Goal: Information Seeking & Learning: Learn about a topic

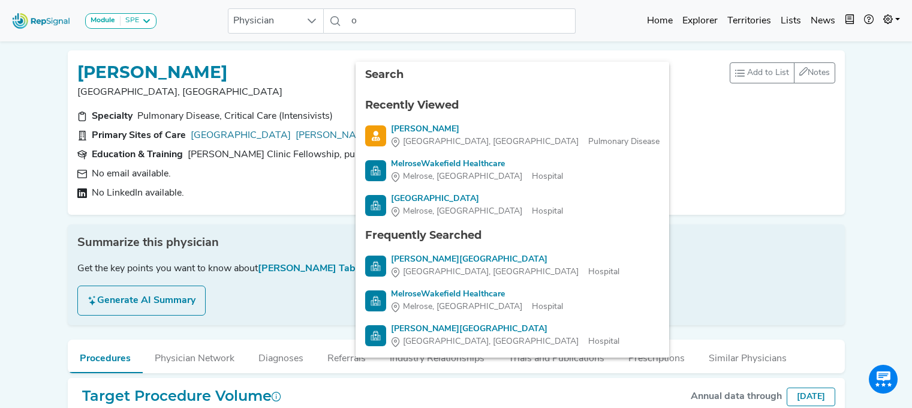
scroll to position [25, 9]
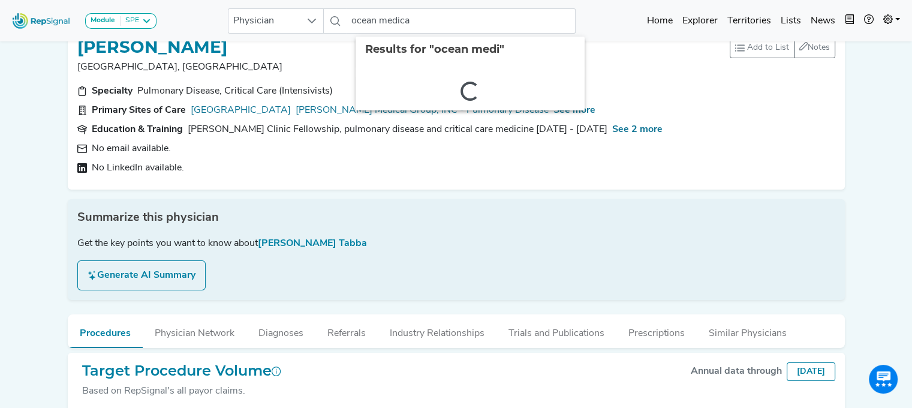
type input "ocean medical"
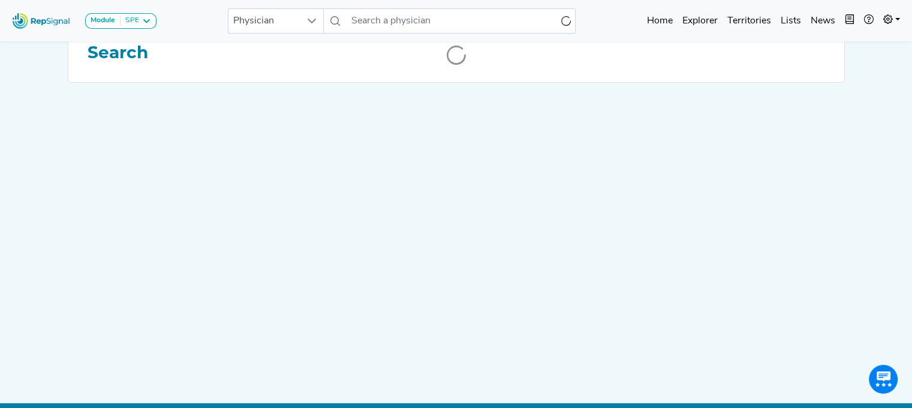
scroll to position [0, 9]
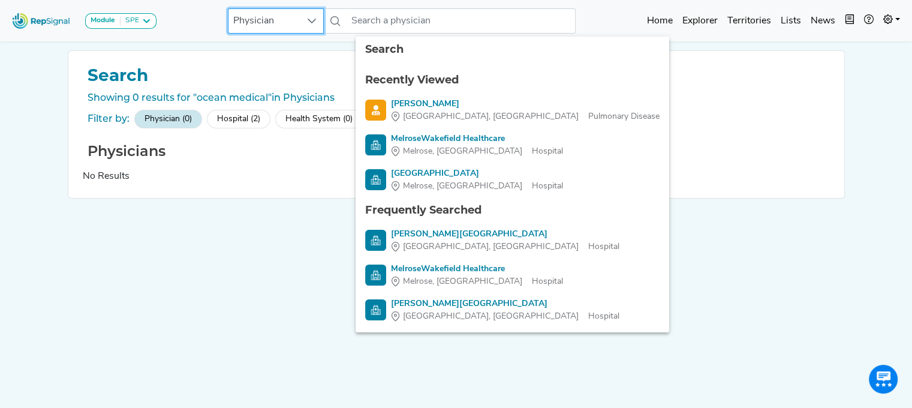
click at [271, 23] on span "Physician" at bounding box center [265, 21] width 72 height 24
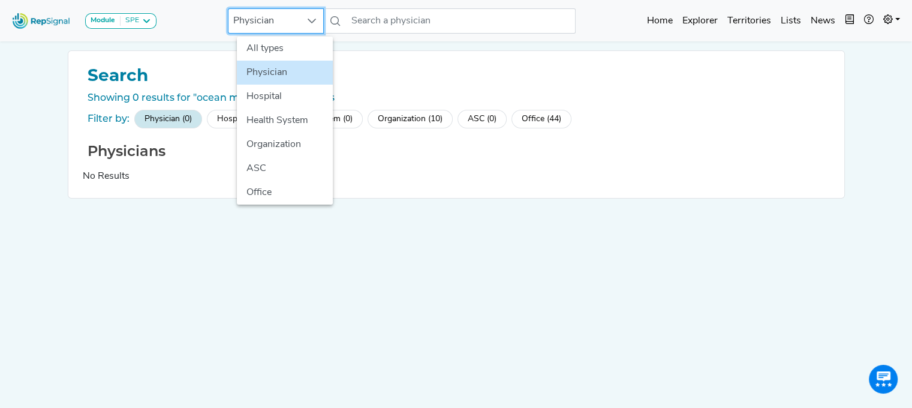
click at [271, 23] on span "Physician" at bounding box center [265, 21] width 72 height 24
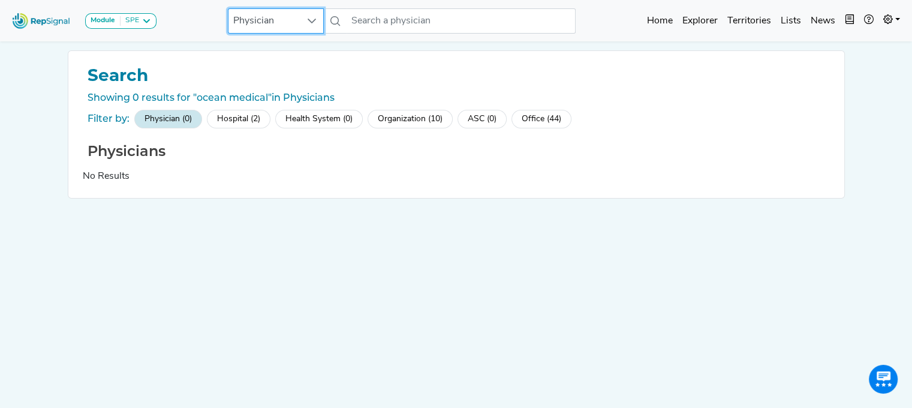
click at [277, 23] on span "Physician" at bounding box center [265, 21] width 72 height 24
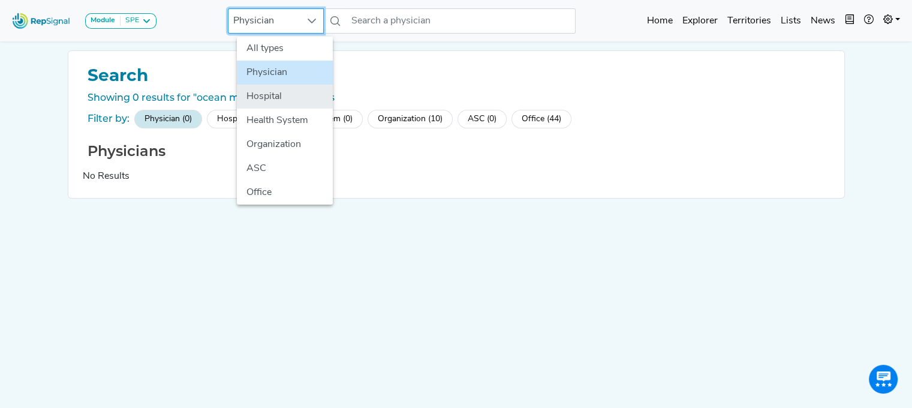
click at [262, 100] on li "Hospital" at bounding box center [285, 97] width 96 height 24
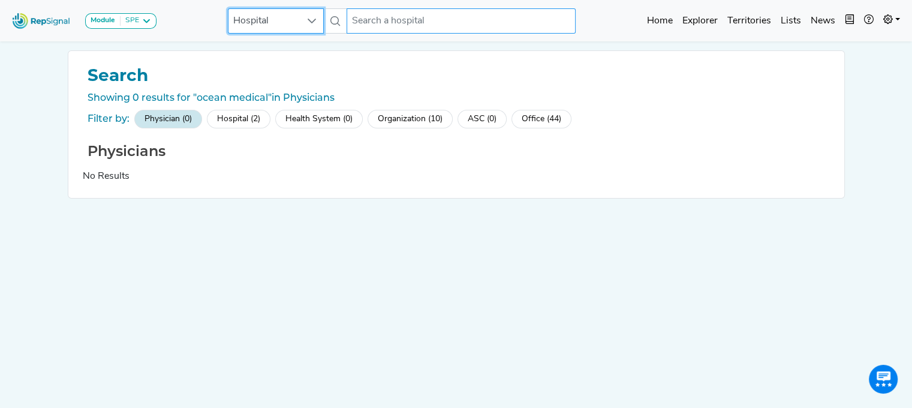
click at [393, 25] on input "text" at bounding box center [461, 20] width 229 height 25
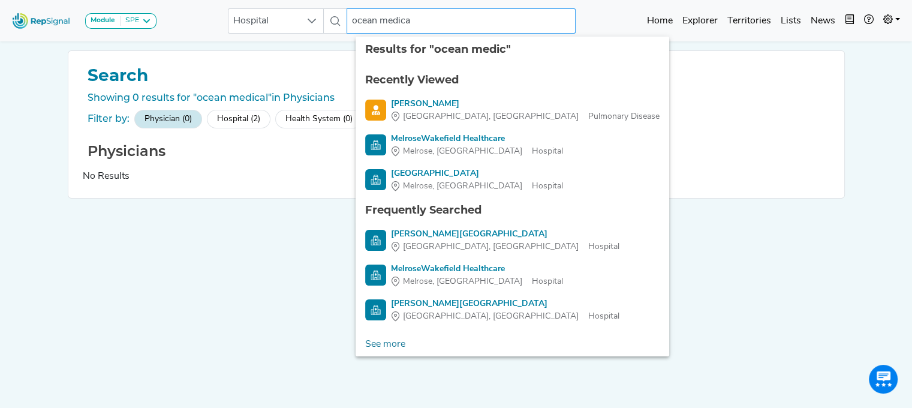
type input "ocean medical"
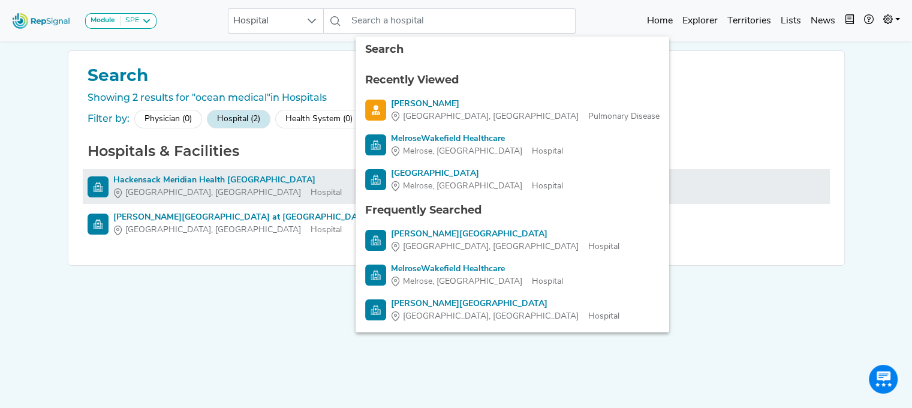
click at [237, 181] on div "Hackensack Meridian Health [GEOGRAPHIC_DATA]" at bounding box center [227, 180] width 229 height 13
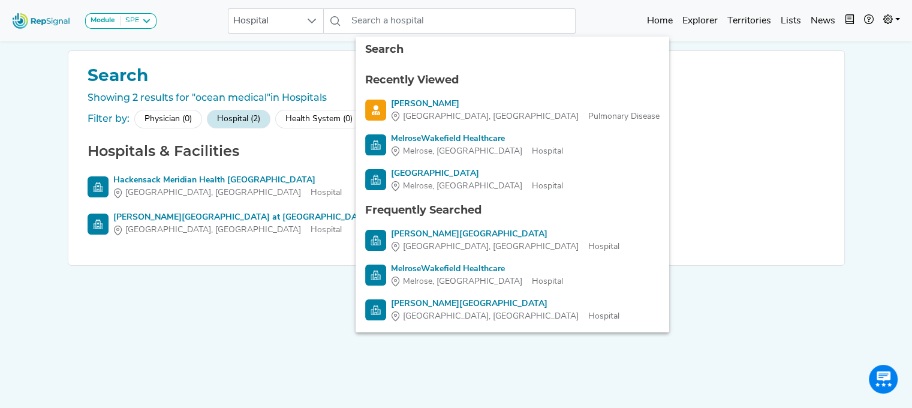
click at [656, 327] on div "Search Showing 2 results for "ocean medical" in Hospitals Filter by: Physician …" at bounding box center [457, 223] width 792 height 347
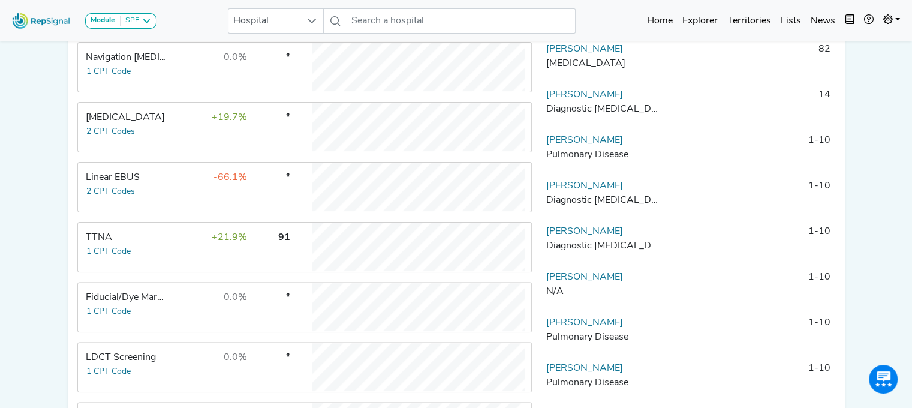
scroll to position [305, 9]
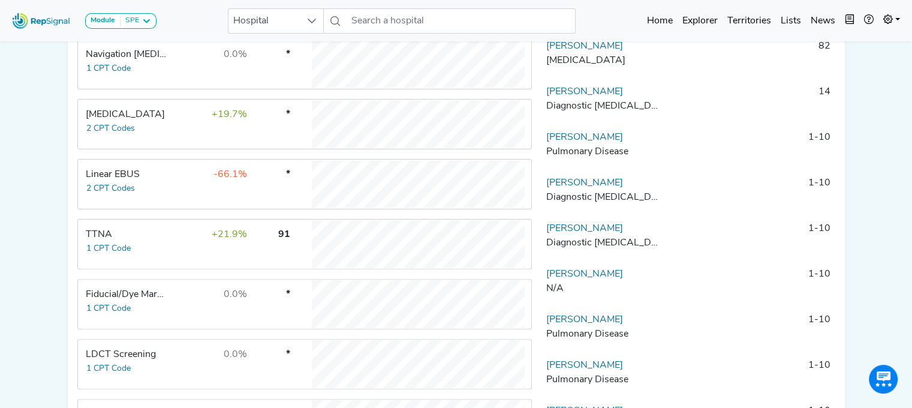
click at [144, 188] on td "Linear EBUS 2 CPT Codes" at bounding box center [124, 184] width 90 height 48
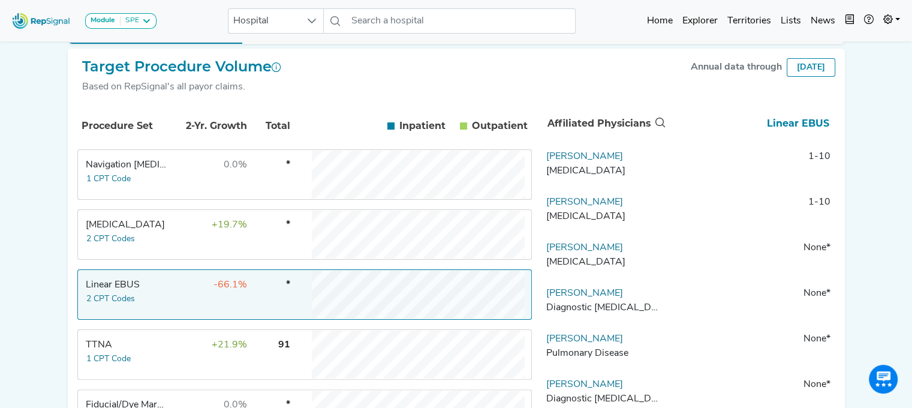
scroll to position [121, 9]
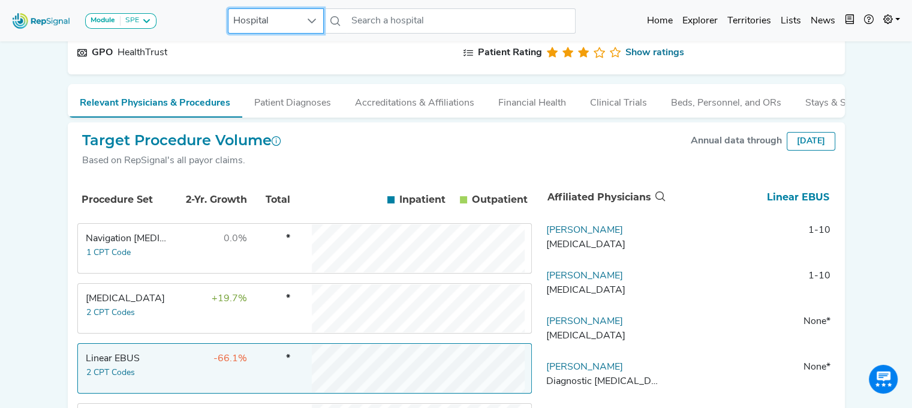
click at [284, 20] on span "Hospital" at bounding box center [265, 21] width 72 height 24
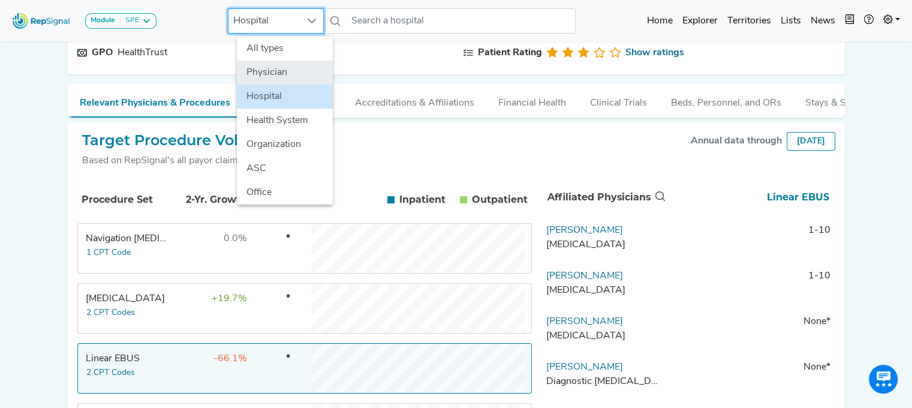
click at [272, 71] on li "Physician" at bounding box center [285, 73] width 96 height 24
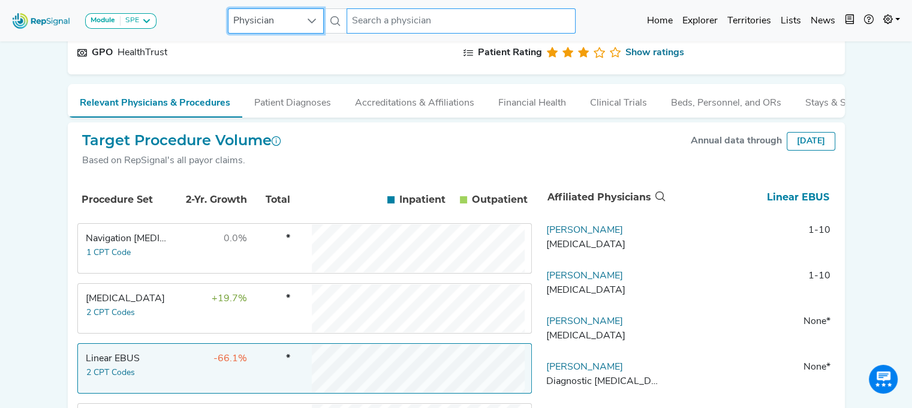
click at [351, 19] on input "text" at bounding box center [461, 20] width 229 height 25
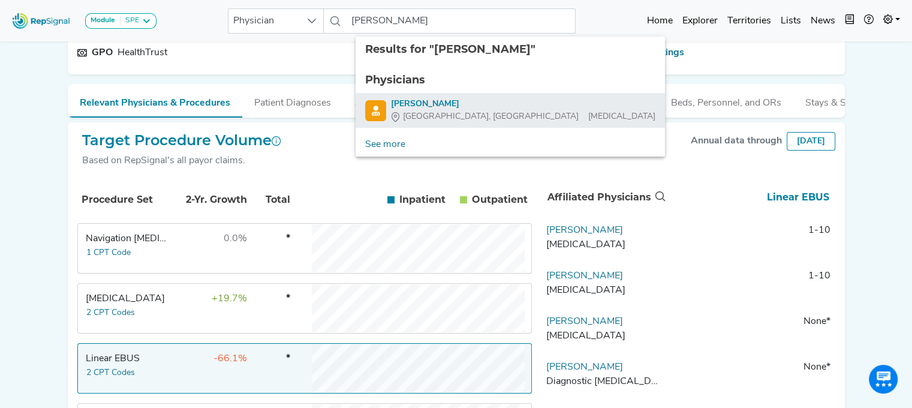
click at [403, 121] on span "[GEOGRAPHIC_DATA], [GEOGRAPHIC_DATA]" at bounding box center [491, 116] width 176 height 13
type input "[PERSON_NAME]"
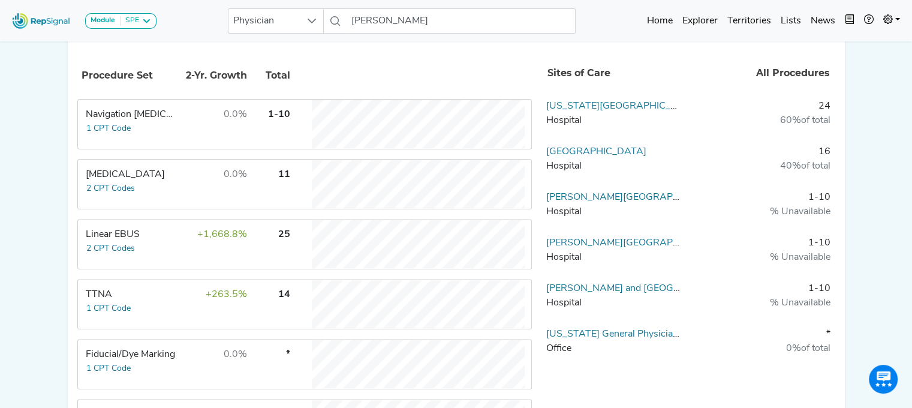
scroll to position [378, 9]
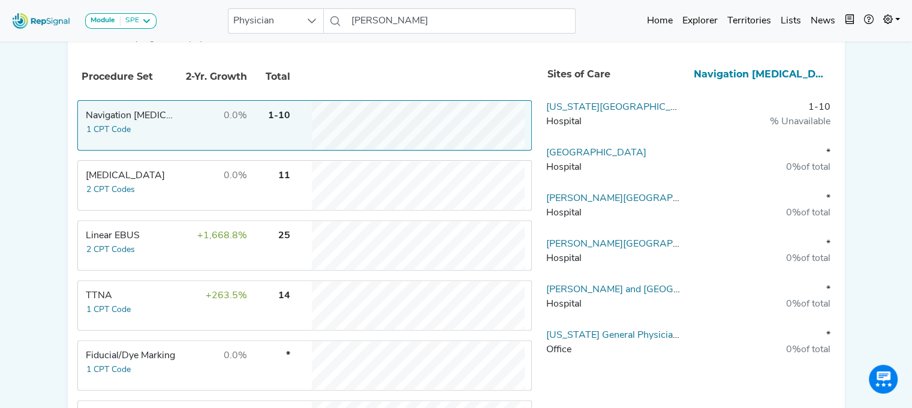
click at [185, 232] on td "+1,668.8%" at bounding box center [209, 245] width 78 height 48
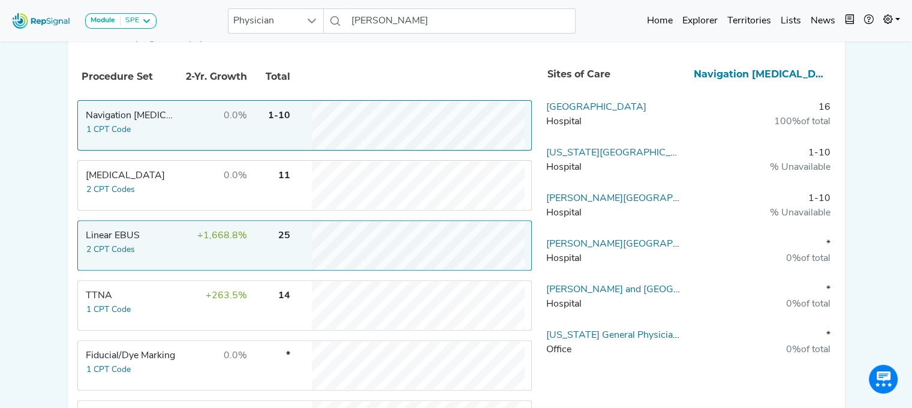
click at [154, 143] on td "Navigation [MEDICAL_DATA] 1 CPT Code" at bounding box center [124, 125] width 90 height 48
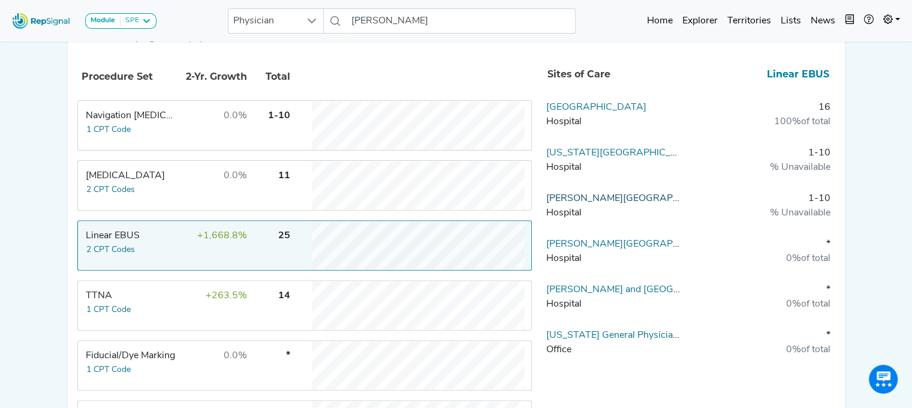
click at [592, 196] on link "[PERSON_NAME][GEOGRAPHIC_DATA]" at bounding box center [634, 199] width 177 height 10
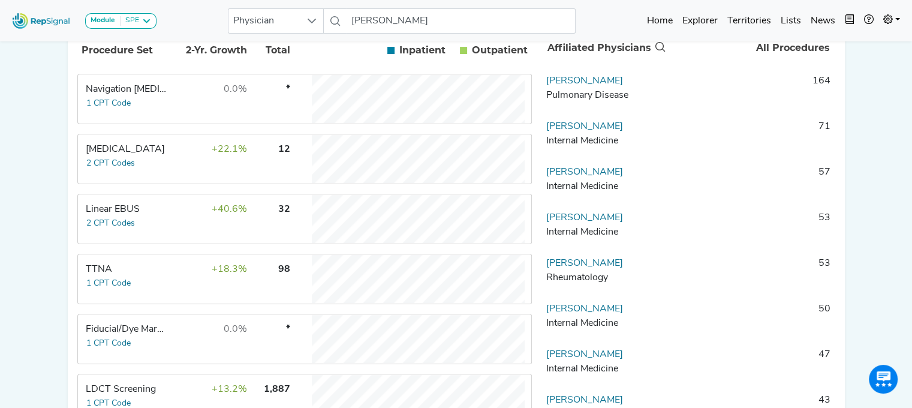
scroll to position [266, 9]
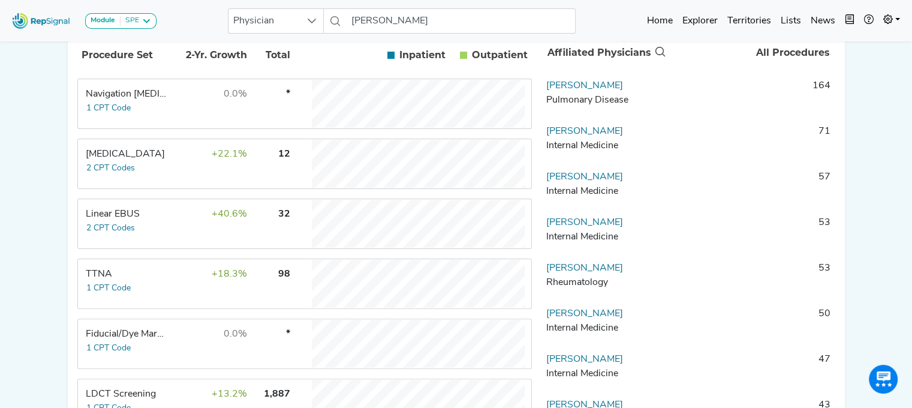
click at [146, 232] on td "Linear EBUS 2 CPT Codes" at bounding box center [124, 224] width 90 height 48
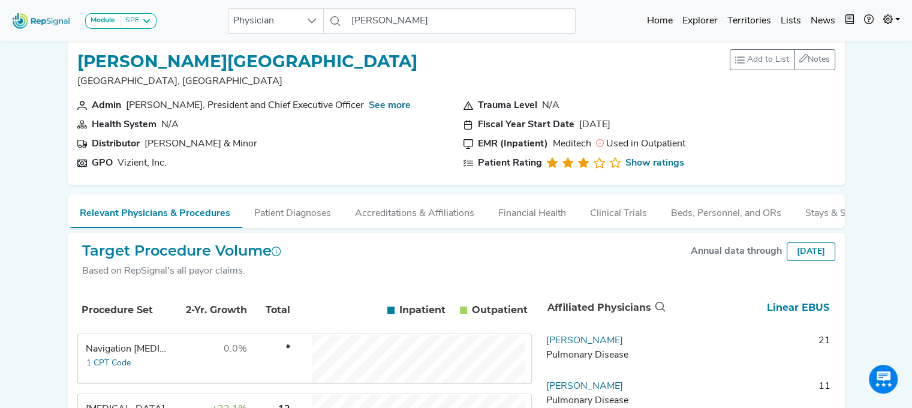
scroll to position [0, 9]
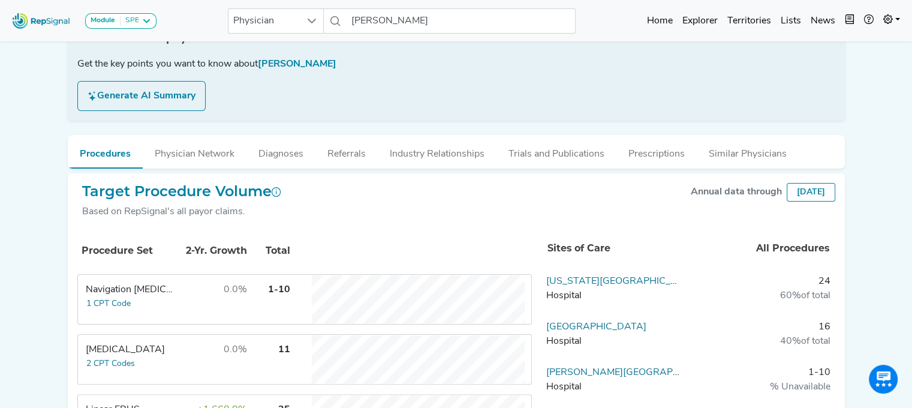
scroll to position [212, 9]
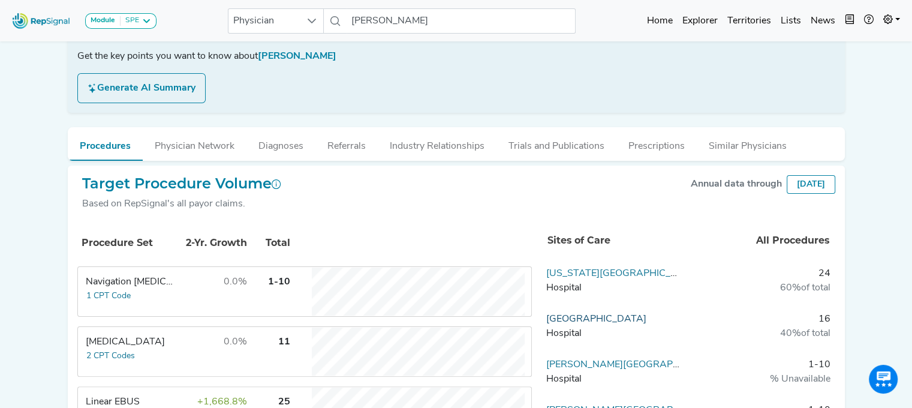
click at [582, 316] on link "[GEOGRAPHIC_DATA]" at bounding box center [596, 319] width 100 height 10
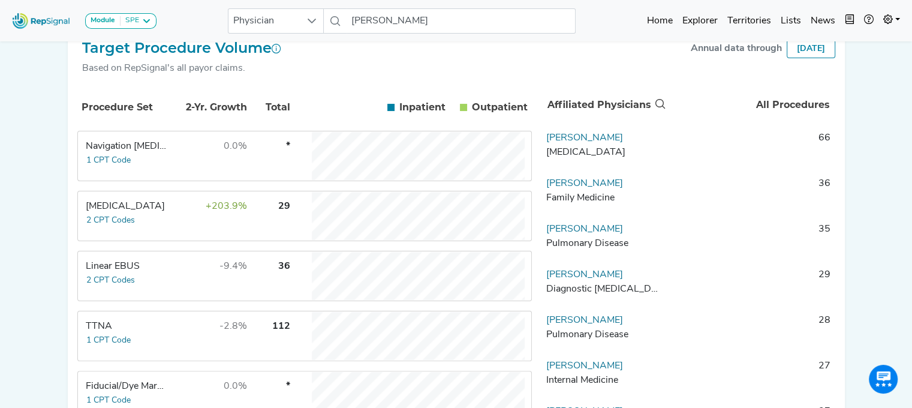
scroll to position [218, 9]
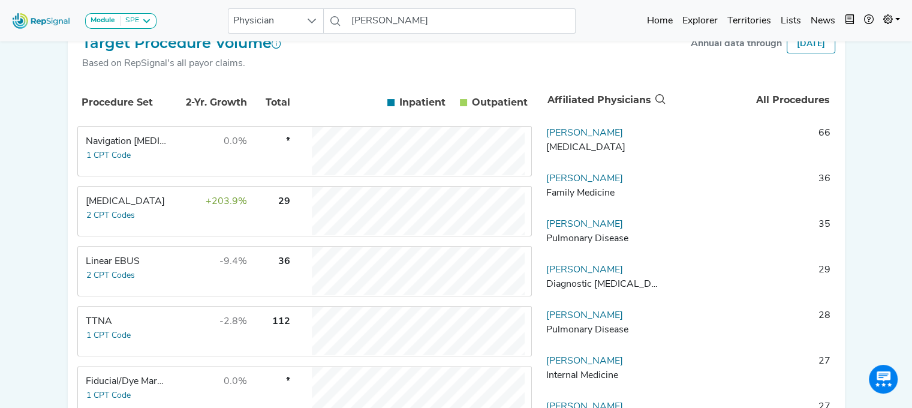
click at [158, 277] on td "Linear EBUS 2 CPT Codes" at bounding box center [124, 271] width 90 height 48
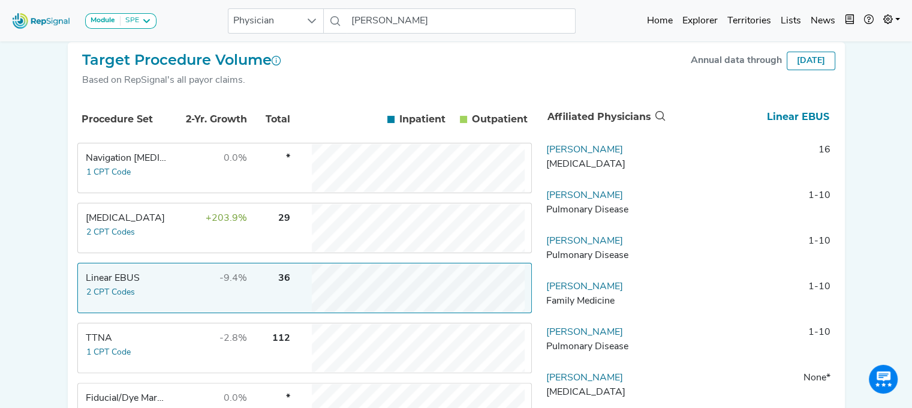
scroll to position [205, 9]
